Goal: Find contact information: Find contact information

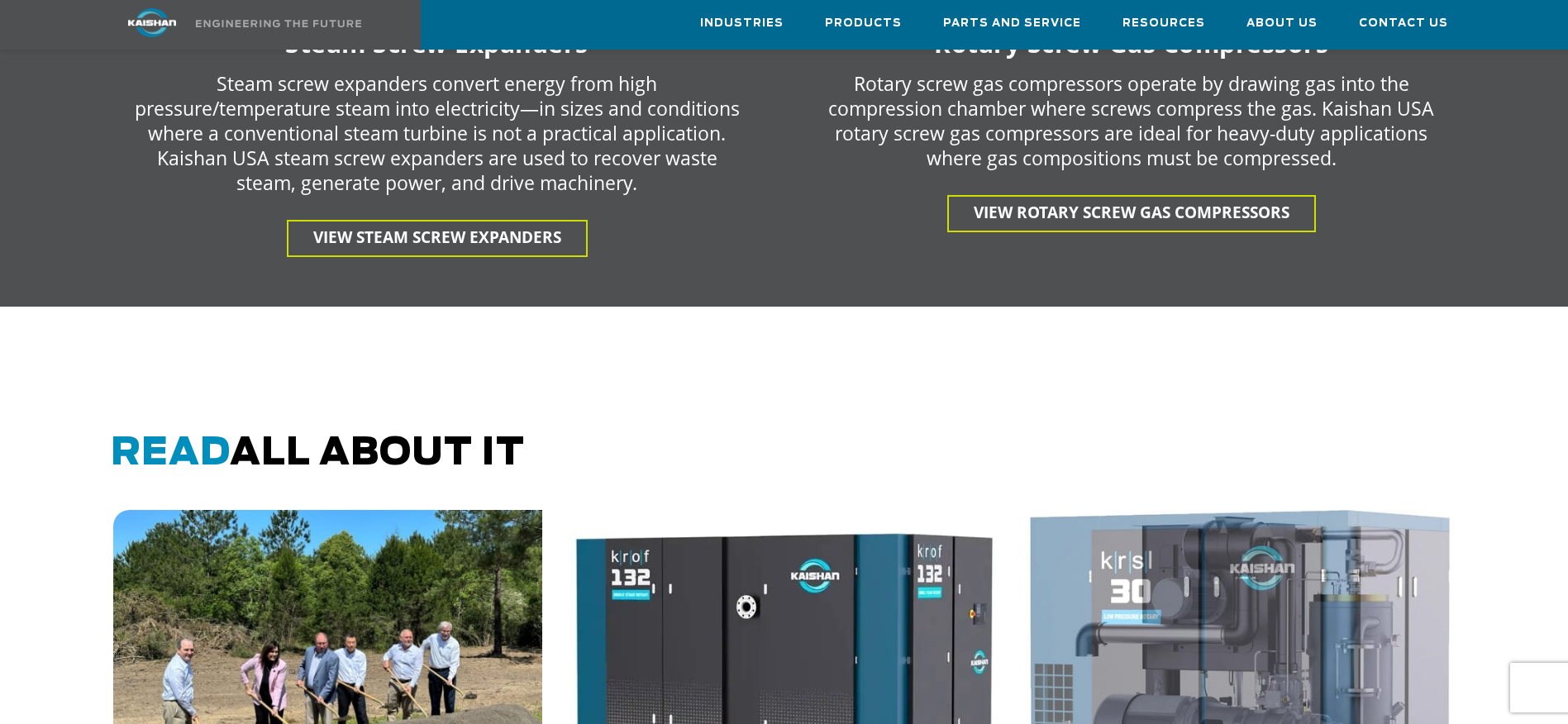
scroll to position [3352, 0]
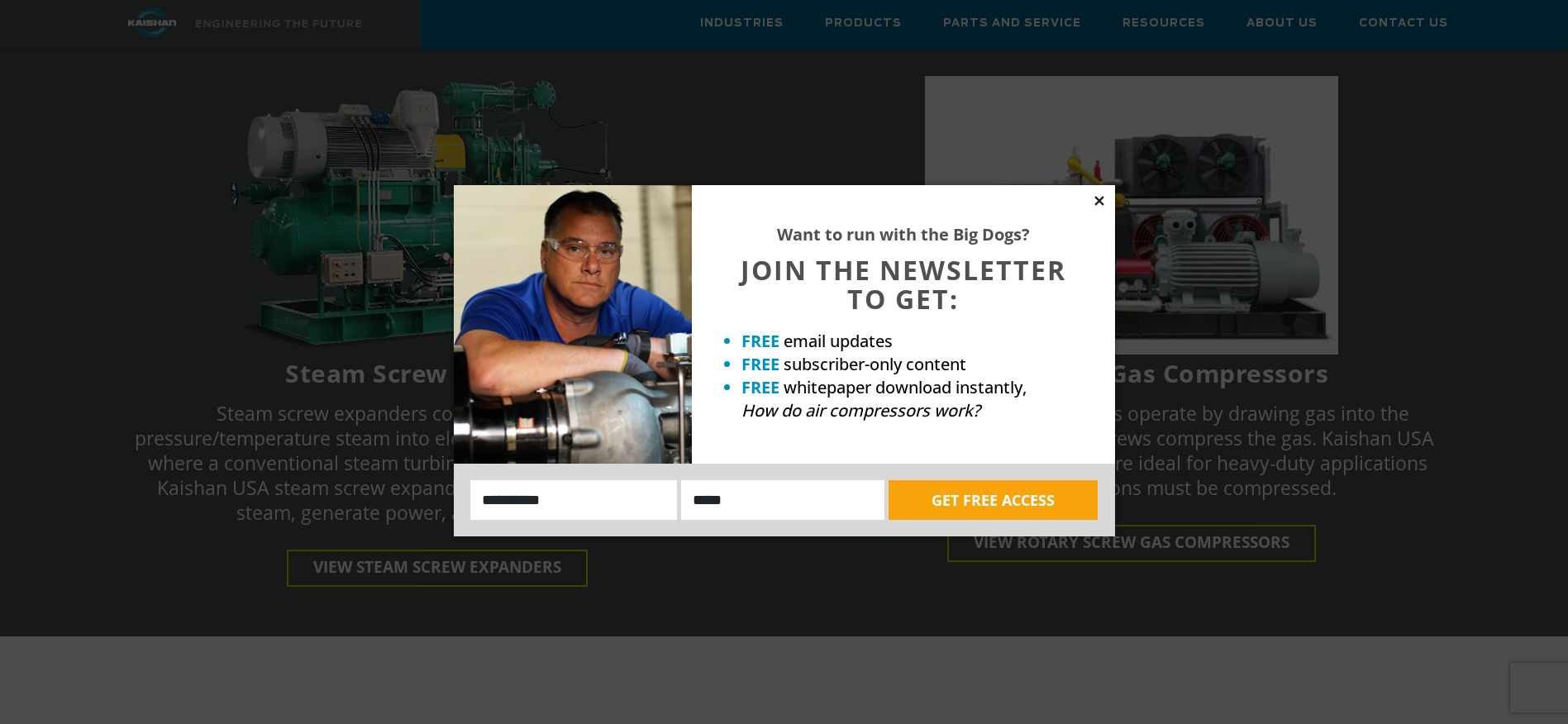
click at [1101, 198] on icon at bounding box center [1098, 200] width 9 height 9
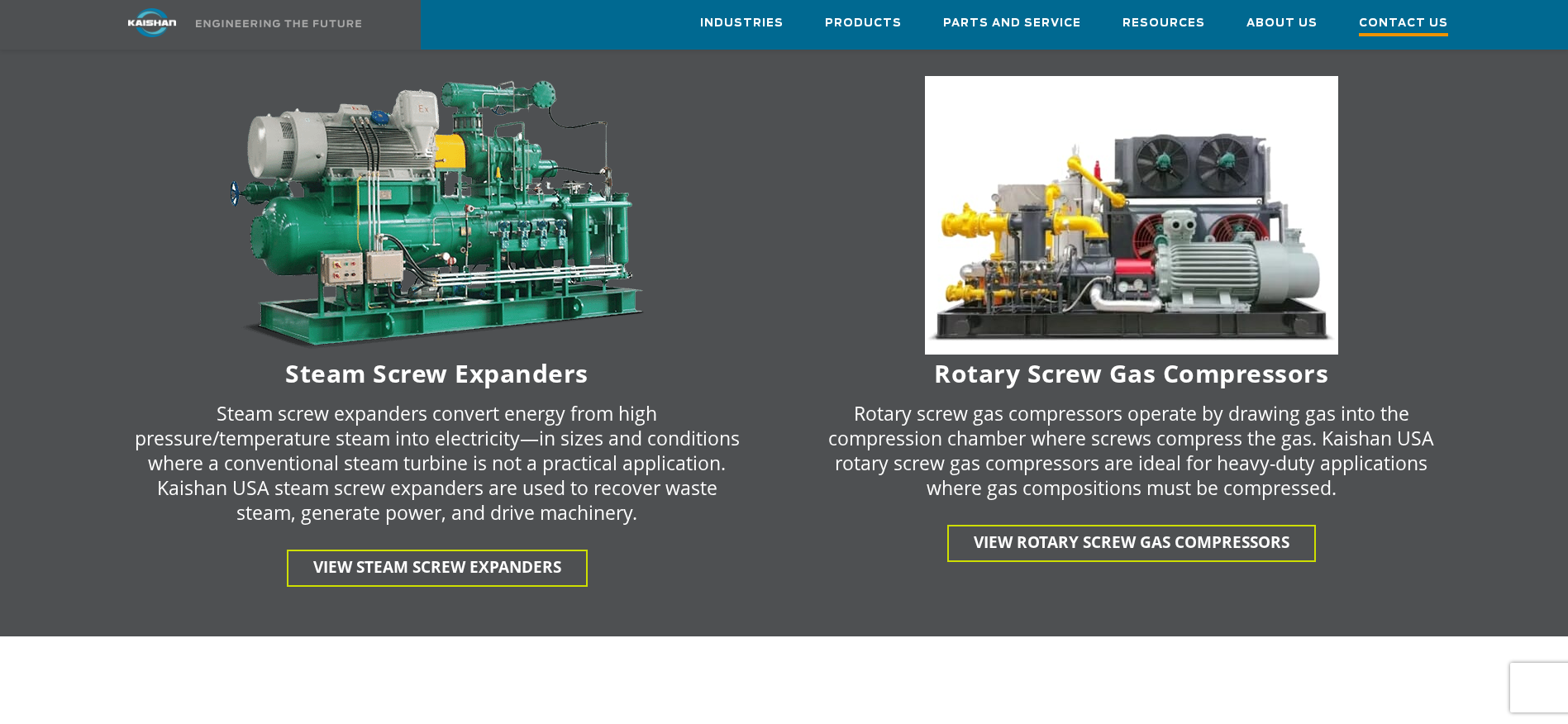
click at [1410, 28] on span "Contact Us" at bounding box center [1404, 25] width 89 height 23
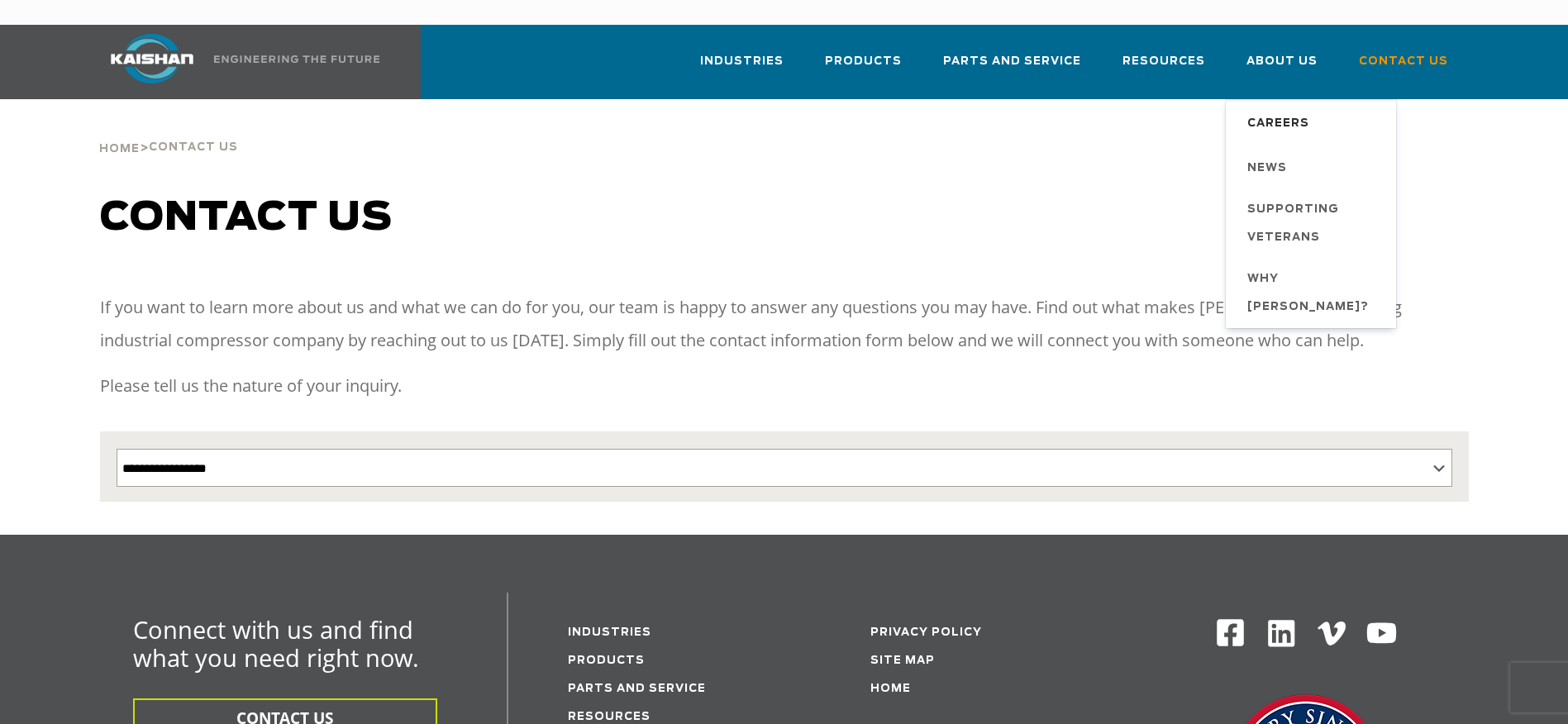
click at [1283, 110] on span "Careers" at bounding box center [1278, 124] width 62 height 28
